Goal: Check status: Check status

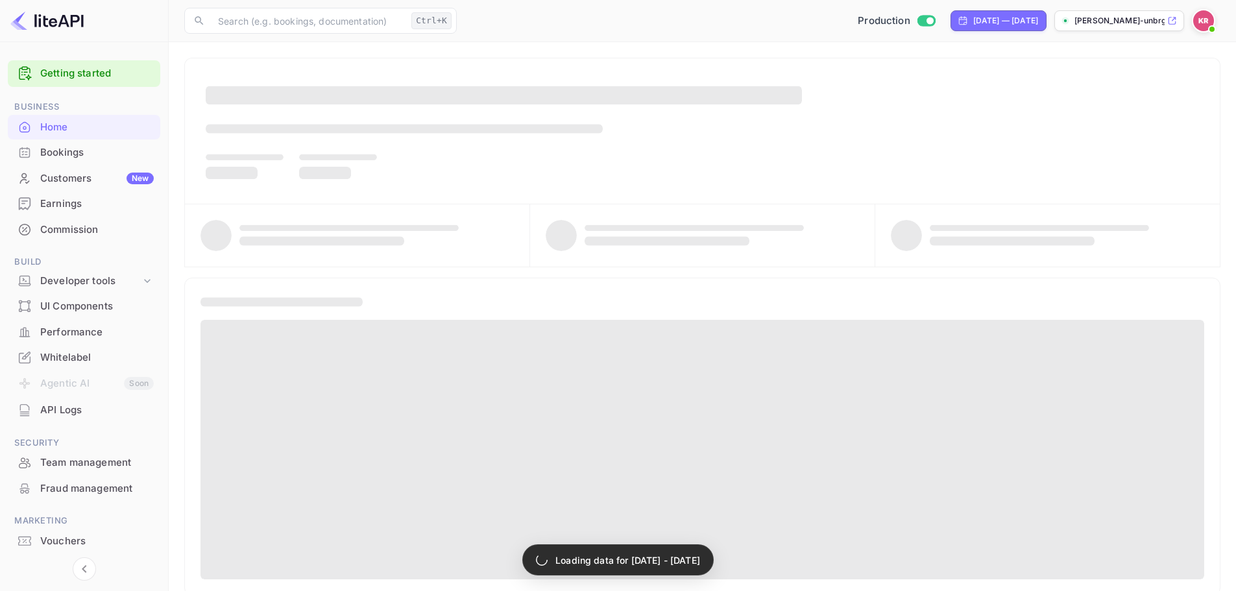
click at [101, 155] on div "Bookings" at bounding box center [97, 152] width 114 height 15
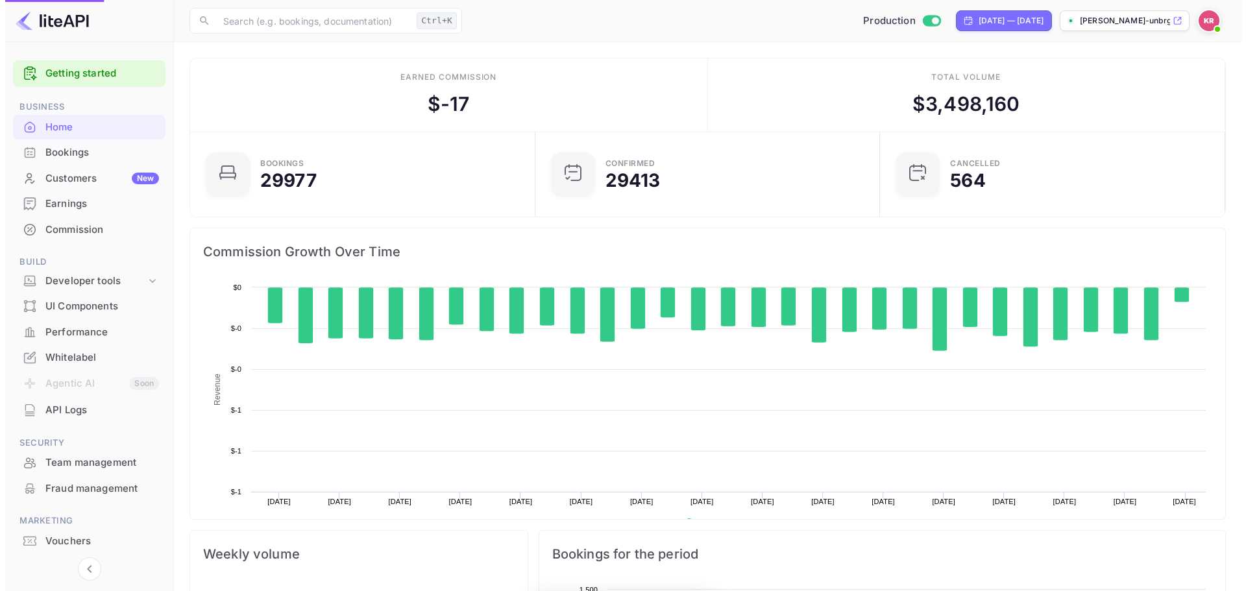
scroll to position [201, 327]
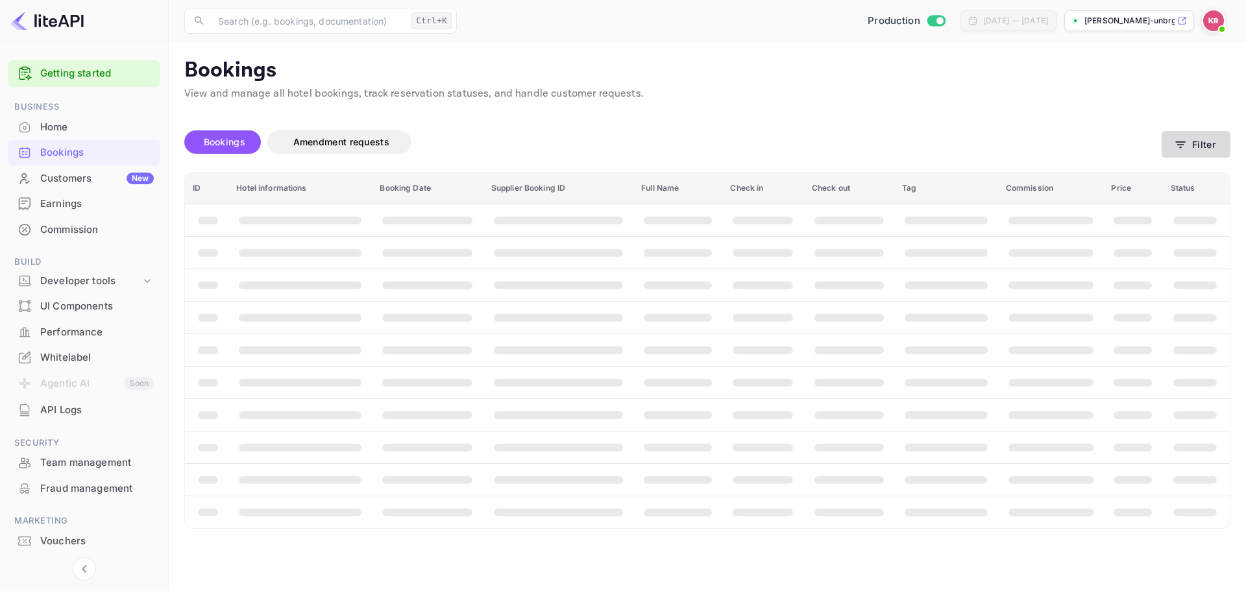
click at [1204, 147] on button "Filter" at bounding box center [1196, 144] width 69 height 27
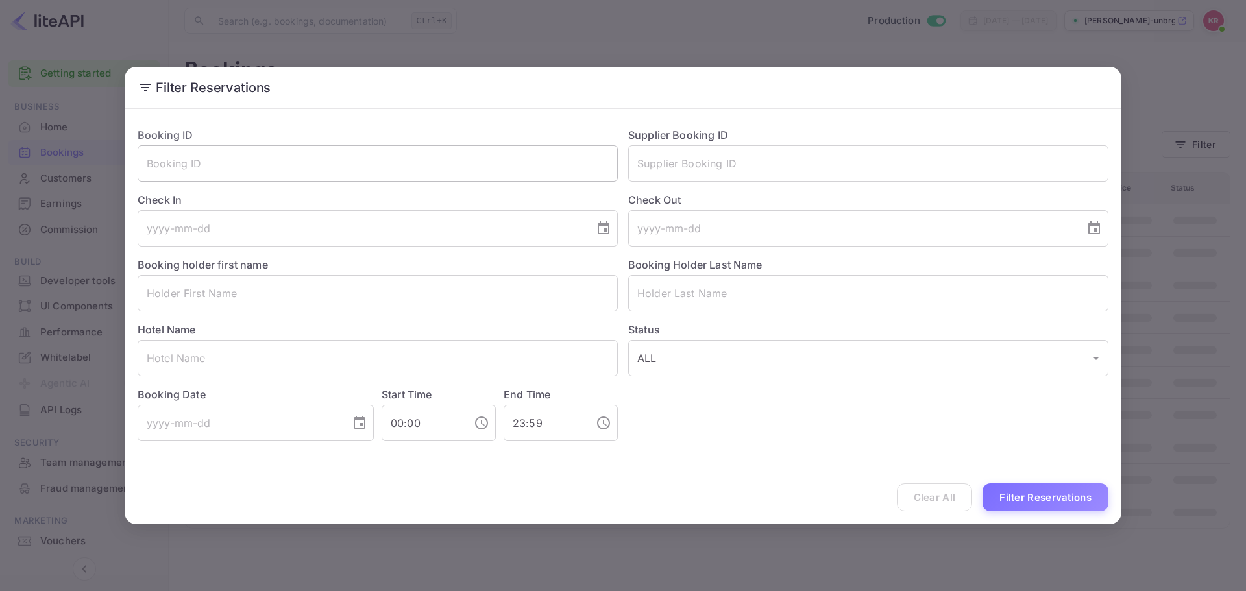
click at [370, 170] on input "text" at bounding box center [378, 163] width 480 height 36
paste input "vgYqVGTP1"
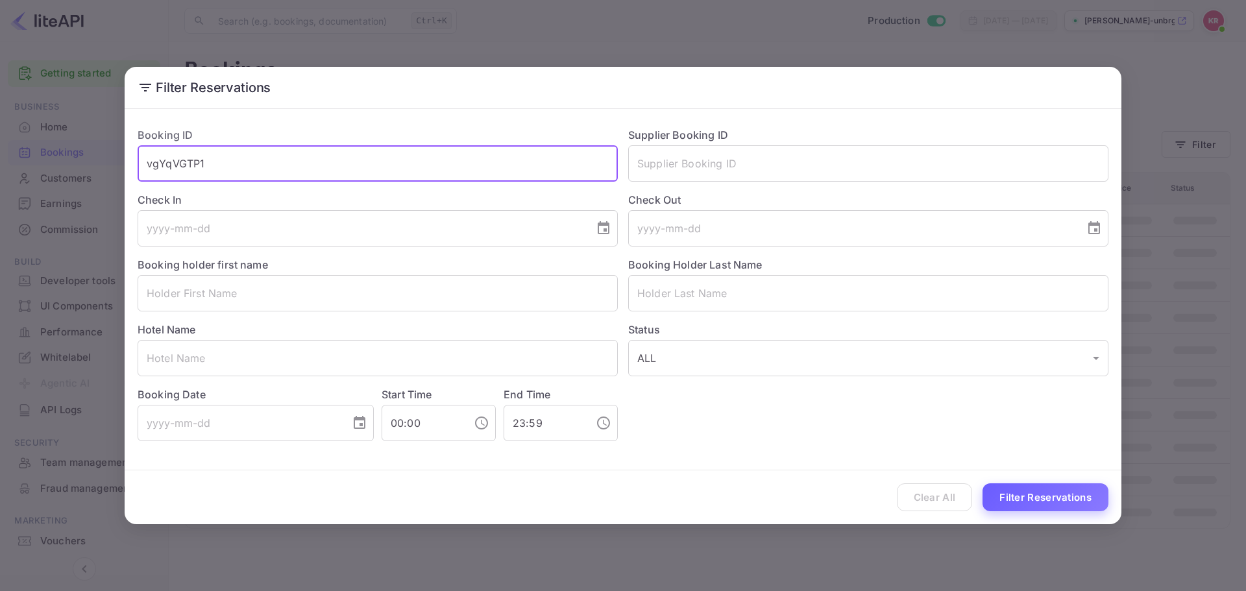
type input "vgYqVGTP1"
click at [1087, 502] on button "Filter Reservations" at bounding box center [1046, 497] width 126 height 28
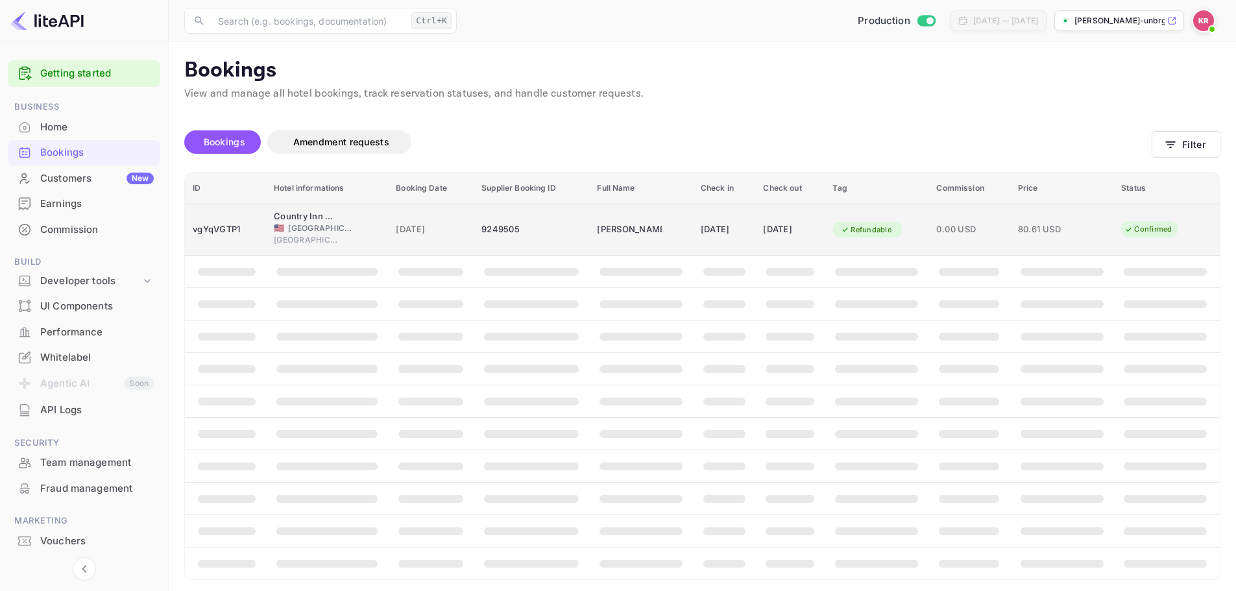
click at [337, 224] on span "[GEOGRAPHIC_DATA]" at bounding box center [320, 229] width 65 height 12
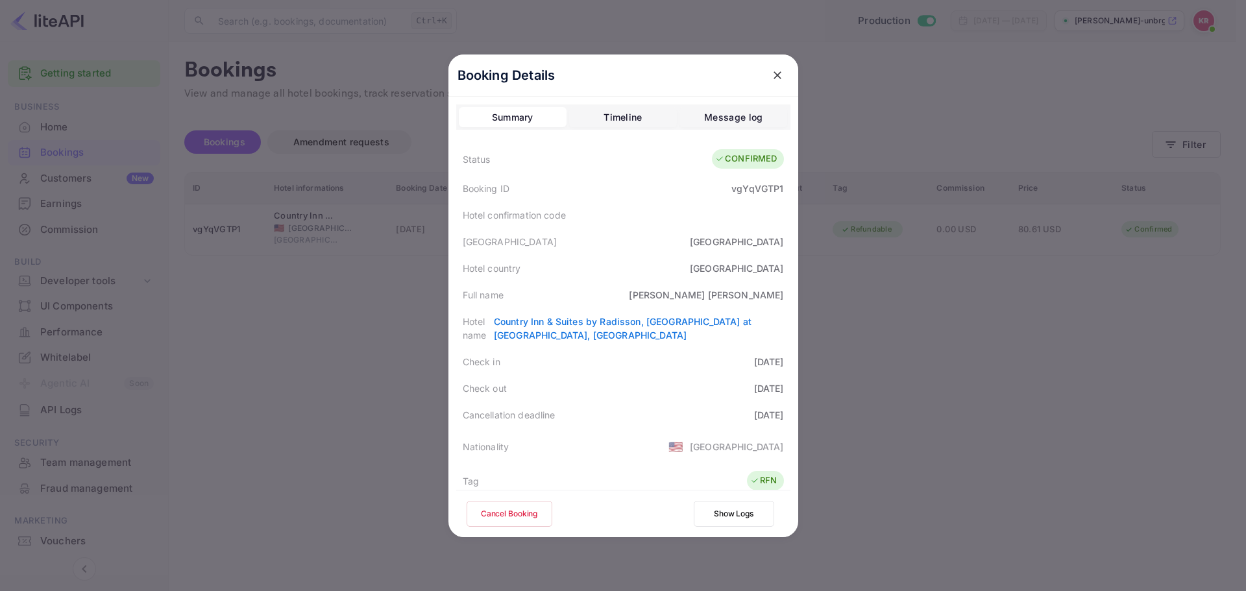
drag, startPoint x: 265, startPoint y: 443, endPoint x: 337, endPoint y: 522, distance: 106.6
click at [265, 444] on div at bounding box center [623, 295] width 1246 height 591
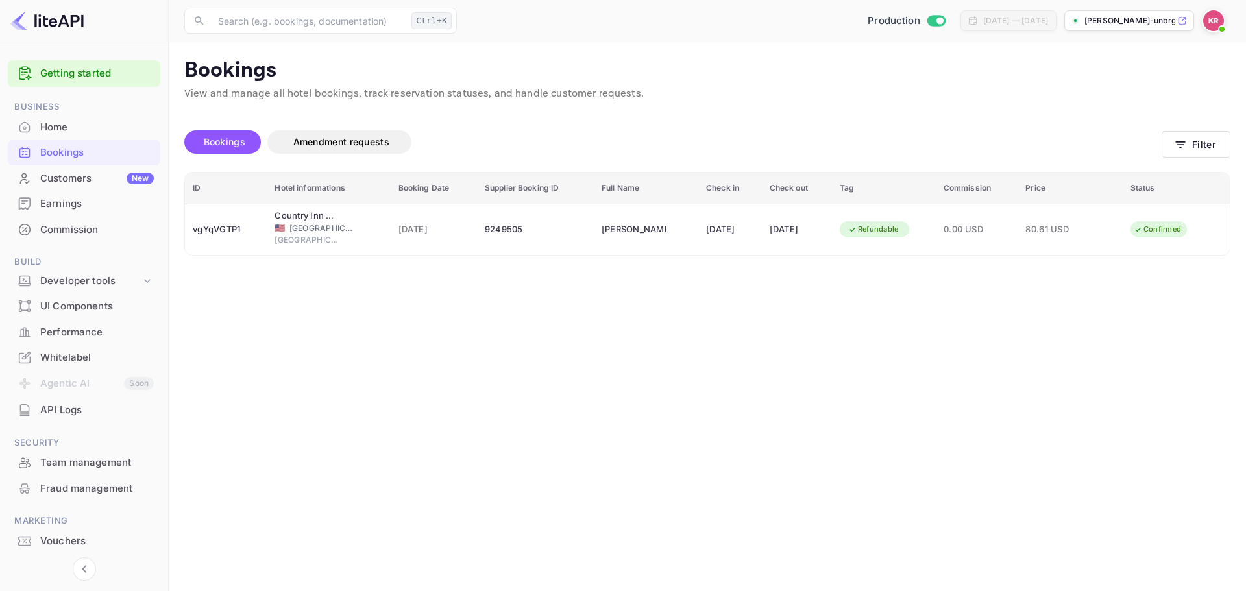
click at [219, 337] on main "Bookings View and manage all hotel bookings, track reservation statuses, and ha…" at bounding box center [707, 316] width 1077 height 549
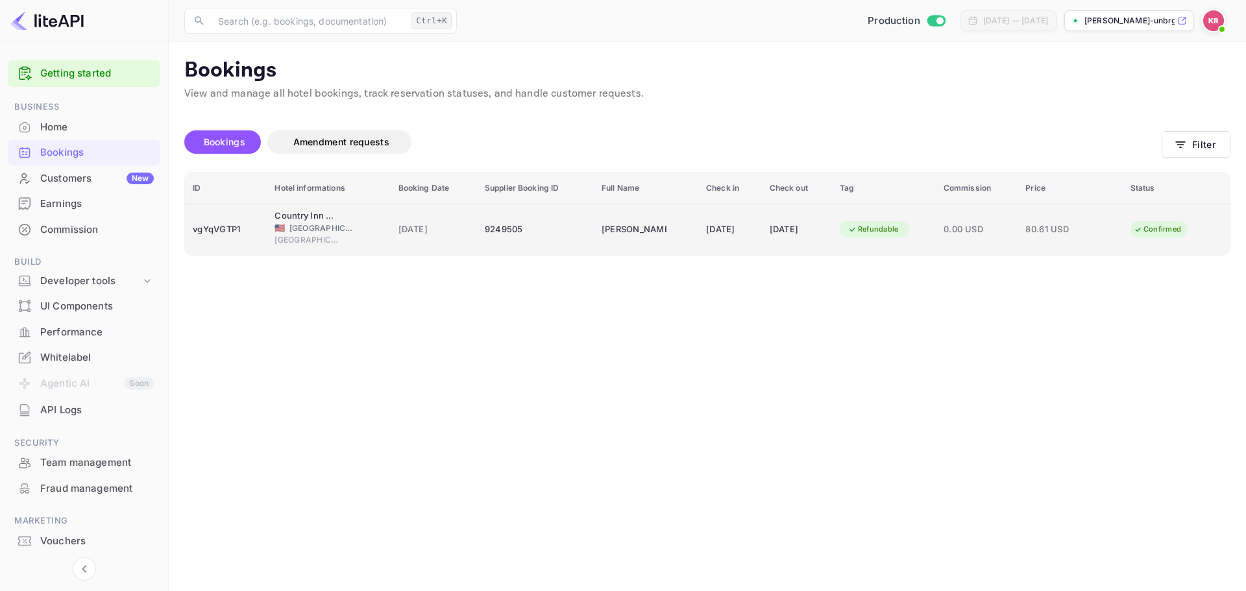
click at [524, 235] on div "9249505" at bounding box center [535, 229] width 101 height 21
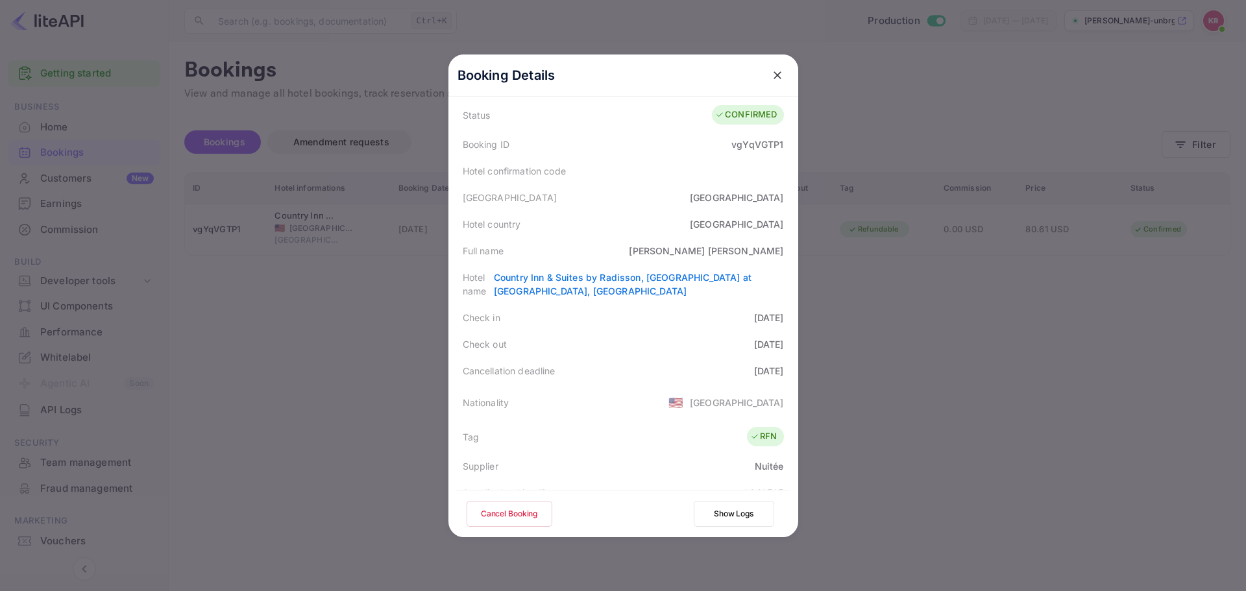
scroll to position [65, 0]
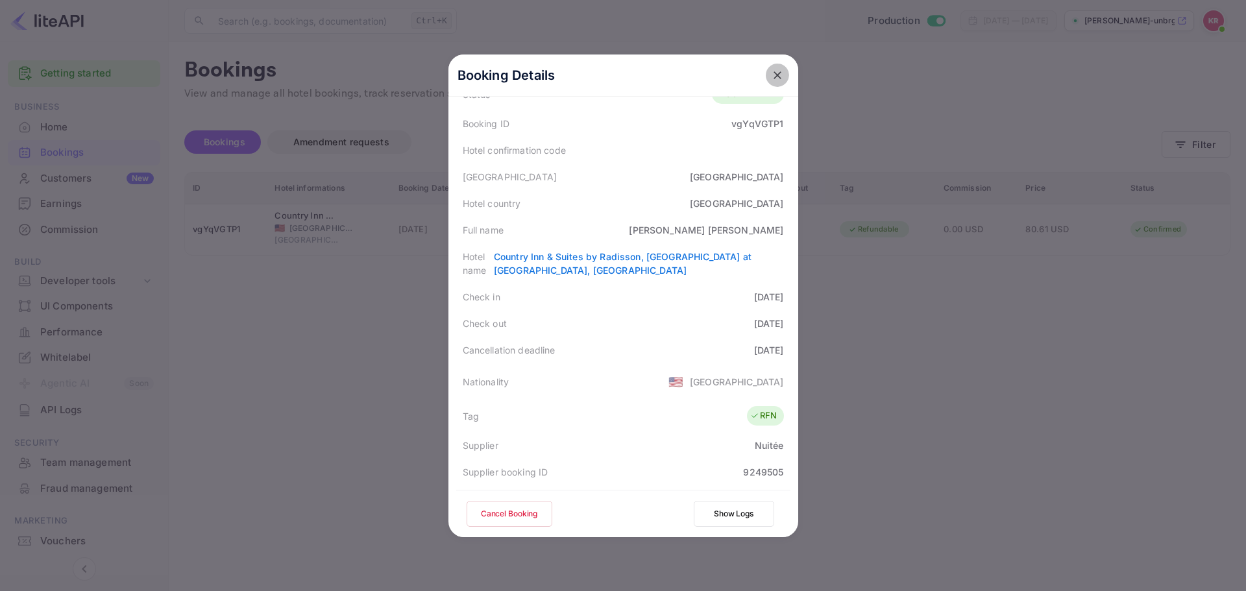
drag, startPoint x: 779, startPoint y: 68, endPoint x: 700, endPoint y: 58, distance: 79.1
click at [779, 69] on button "close" at bounding box center [777, 75] width 23 height 23
